Goal: Transaction & Acquisition: Obtain resource

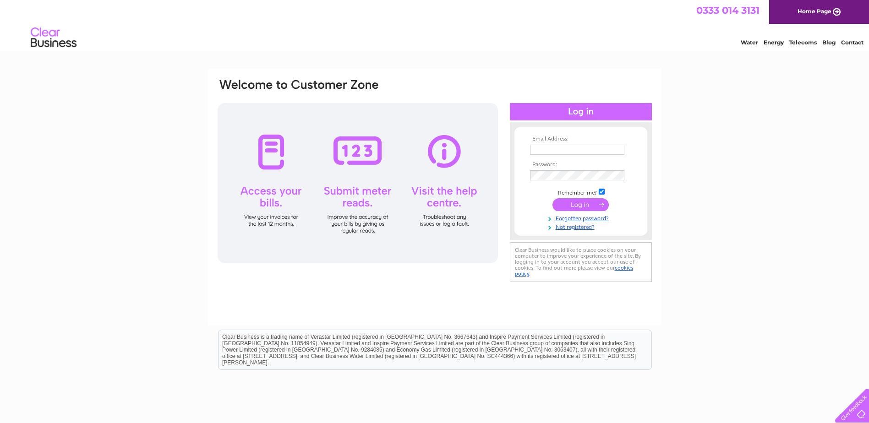
type input "ap@gray-adams.com"
drag, startPoint x: 570, startPoint y: 206, endPoint x: 577, endPoint y: 218, distance: 14.1
click at [570, 206] on input "submit" at bounding box center [580, 204] width 56 height 13
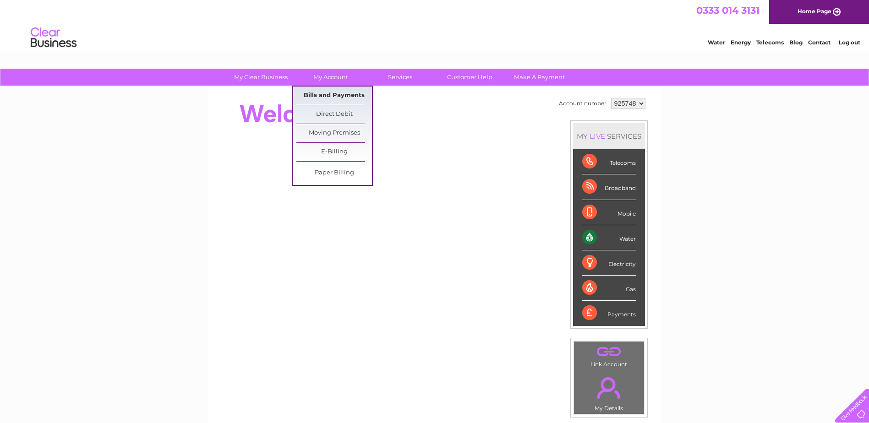
click at [337, 95] on link "Bills and Payments" at bounding box center [334, 96] width 76 height 18
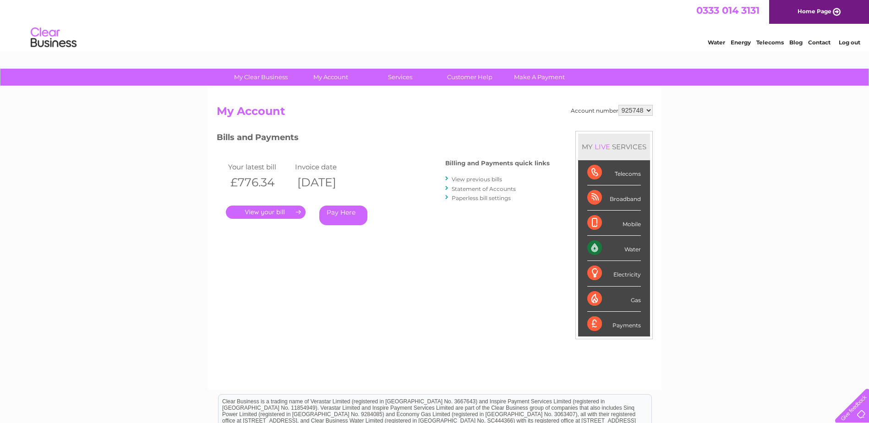
click at [647, 110] on select "925748 925752 938189 957327" at bounding box center [635, 110] width 34 height 11
select select "925752"
click at [618, 105] on select "925748 925752 938189 957327" at bounding box center [635, 110] width 34 height 11
click at [260, 211] on link "." at bounding box center [266, 212] width 80 height 13
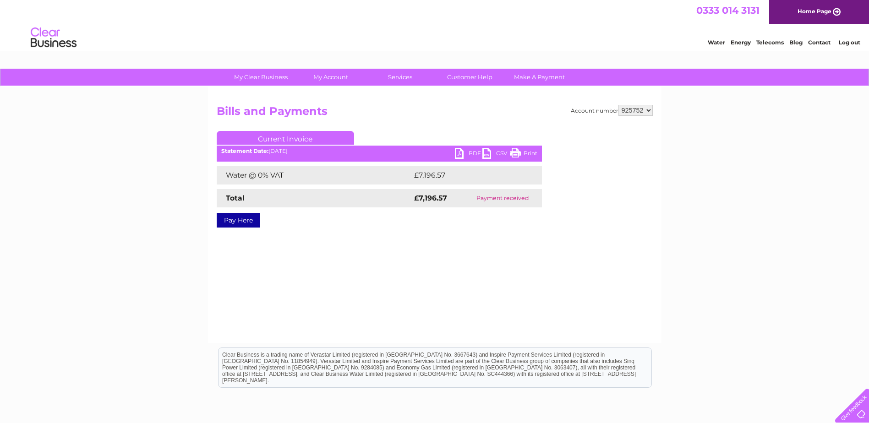
click at [472, 152] on link "PDF" at bounding box center [468, 154] width 27 height 13
click at [644, 109] on select "925748 925752 938189 957327" at bounding box center [635, 110] width 34 height 11
select select "925748"
click at [618, 105] on select "925748 925752 938189 957327" at bounding box center [635, 110] width 34 height 11
click at [645, 112] on select "925748 925752 938189 957327" at bounding box center [635, 110] width 34 height 11
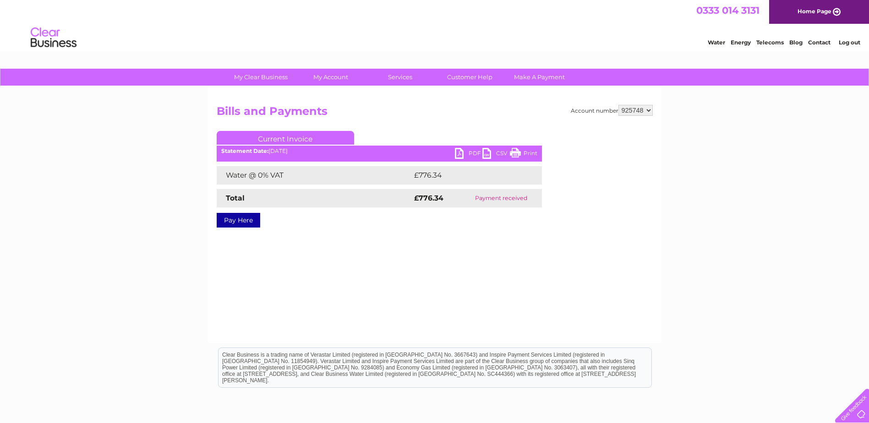
select select "938189"
click at [618, 105] on select "925748 925752 938189 957327" at bounding box center [635, 110] width 34 height 11
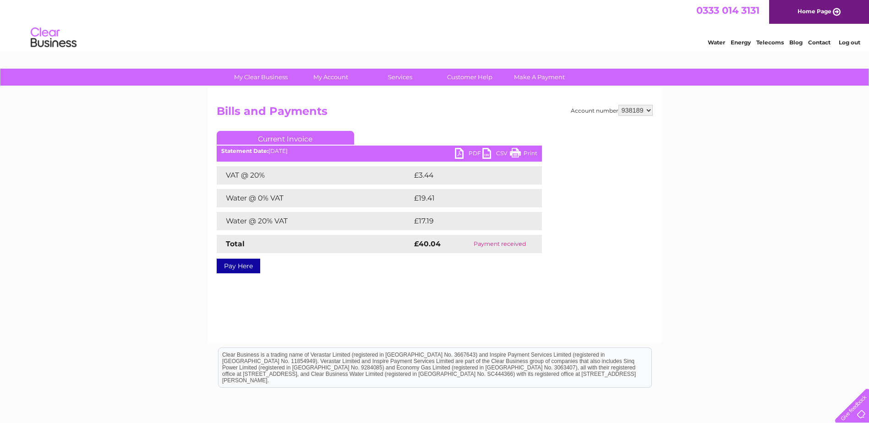
click at [473, 152] on link "PDF" at bounding box center [468, 154] width 27 height 13
